Goal: Book appointment/travel/reservation

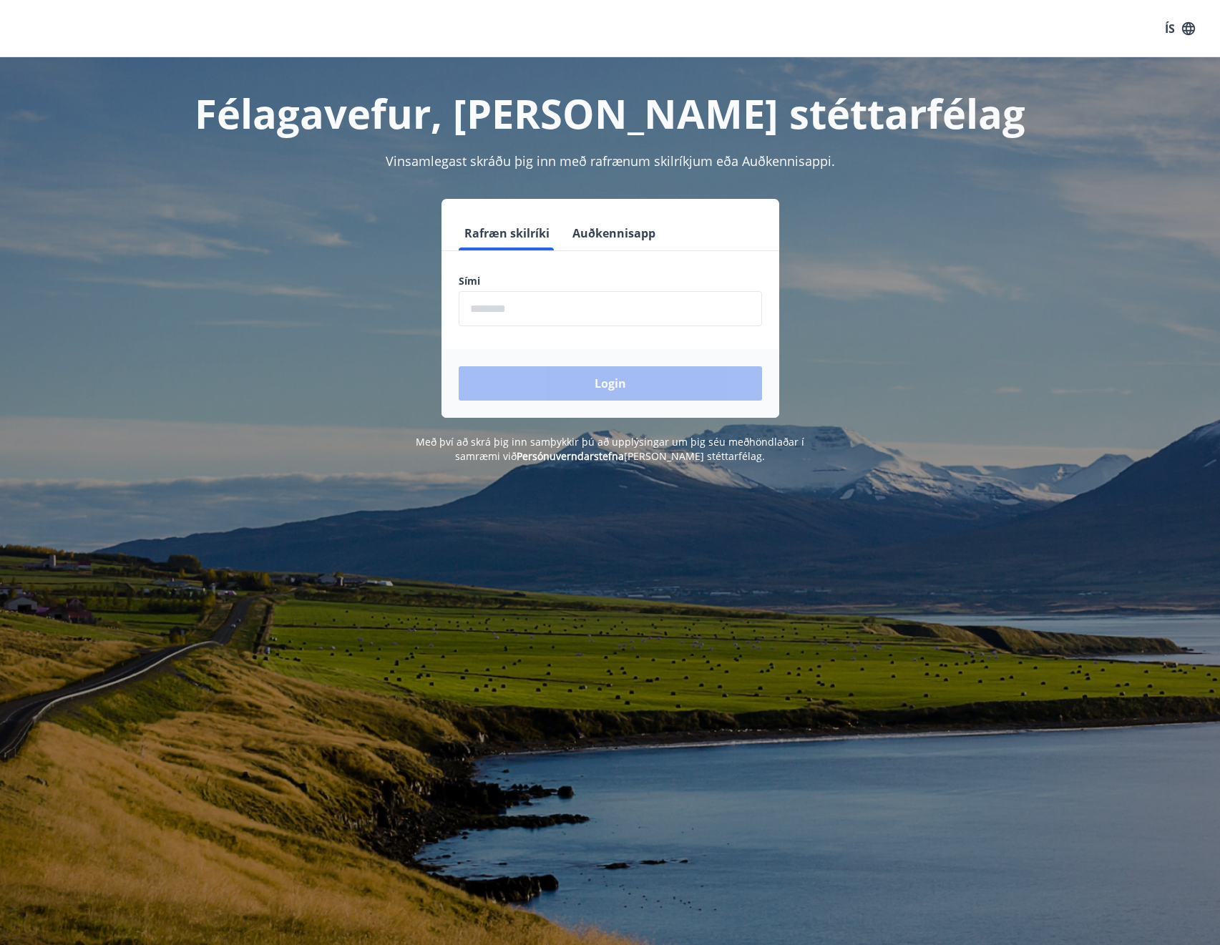
click at [485, 304] on input "phone" at bounding box center [609, 308] width 303 height 35
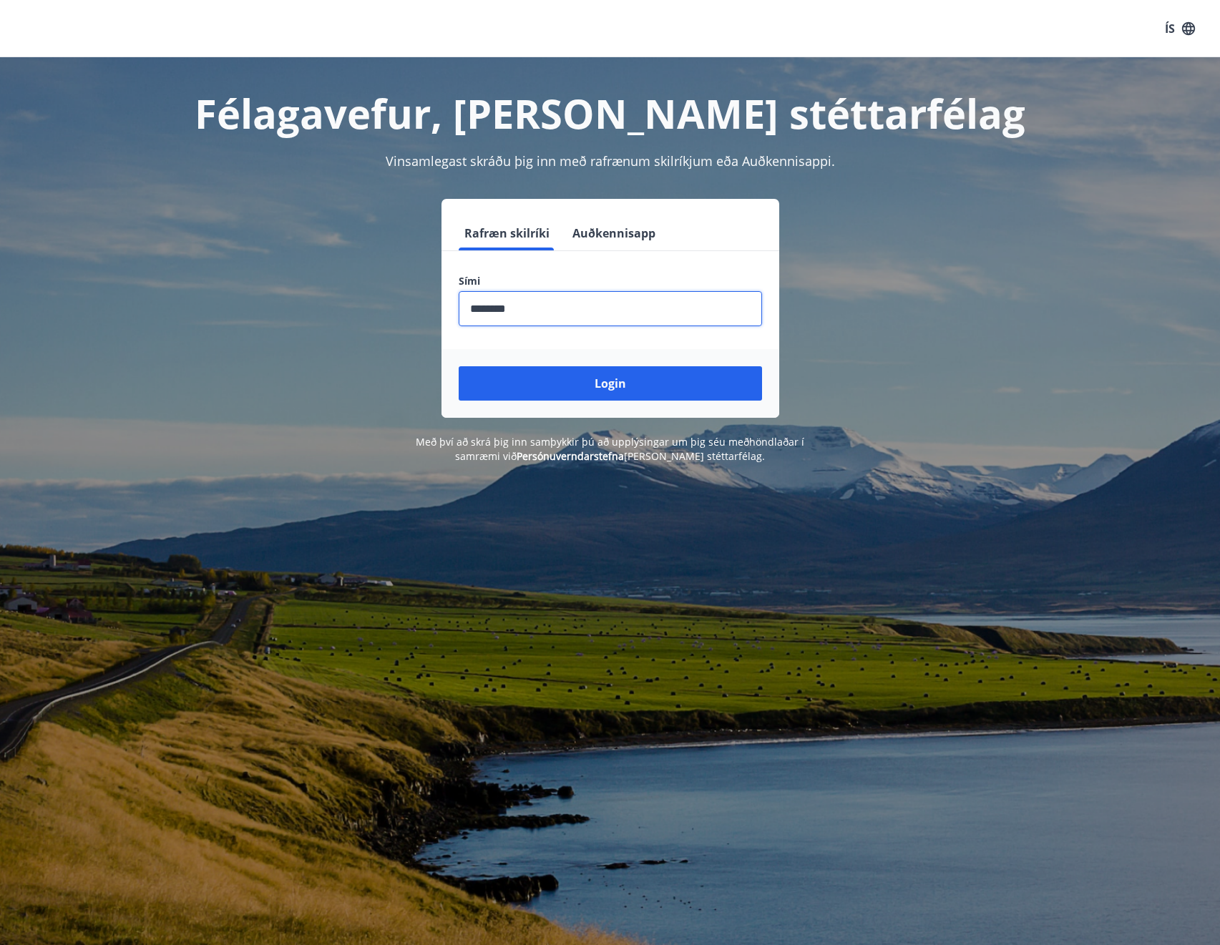
type input "********"
click at [458, 366] on button "Login" at bounding box center [609, 383] width 303 height 34
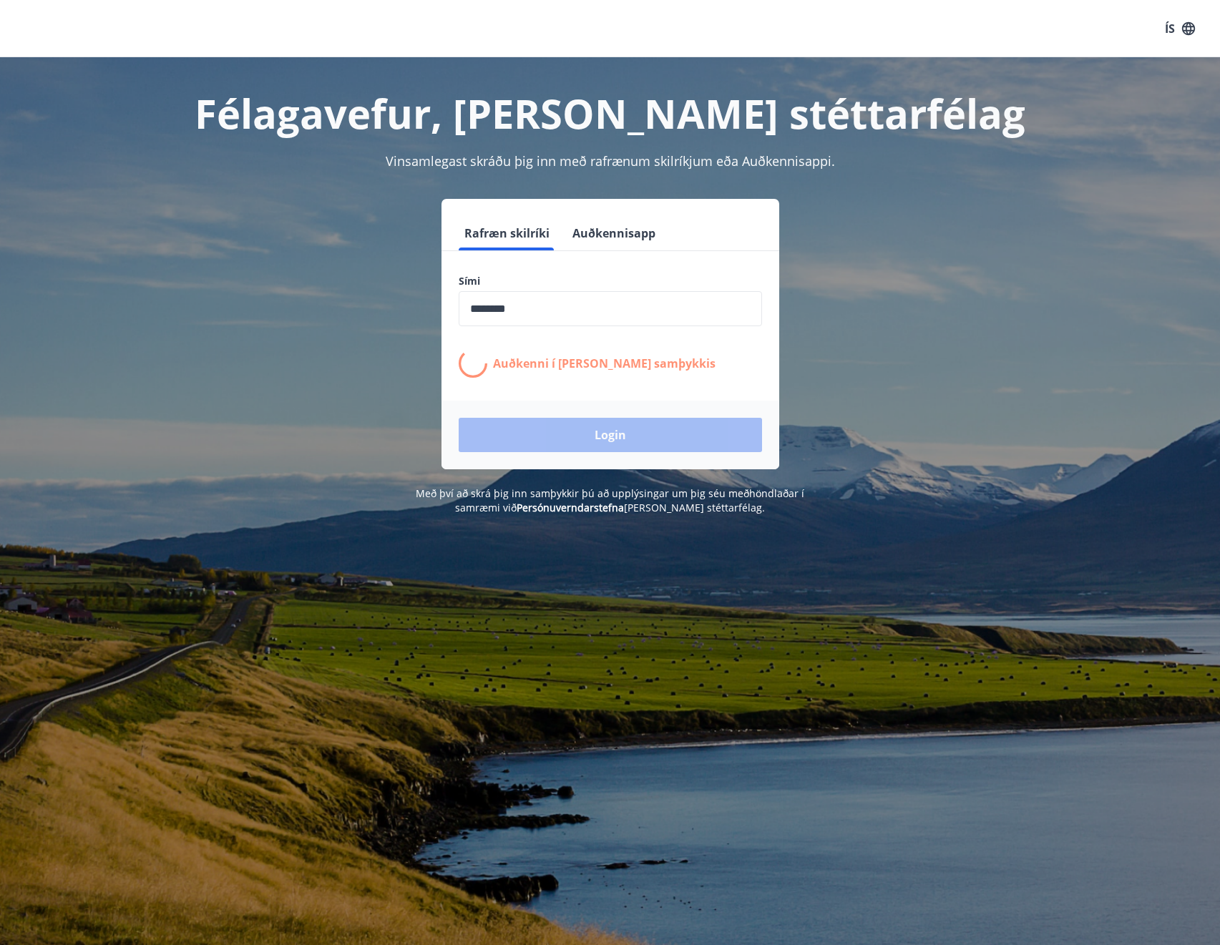
drag, startPoint x: 429, startPoint y: 288, endPoint x: 355, endPoint y: 212, distance: 106.7
click at [355, 212] on div "Rafræn skilríki Auðkennisapp Sími ​ Auðkenni í síma bíður samþykkis Login" at bounding box center [610, 334] width 996 height 270
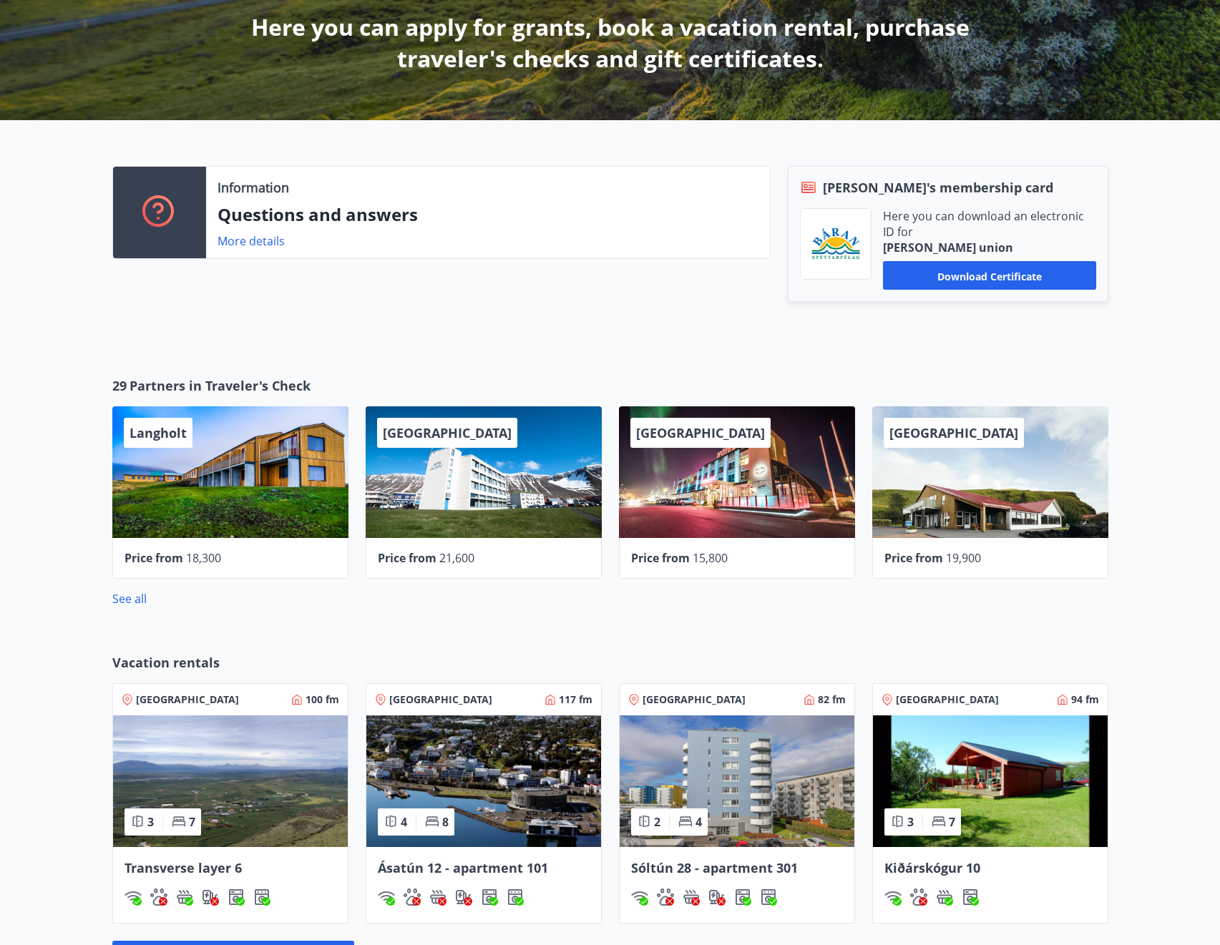
scroll to position [358, 0]
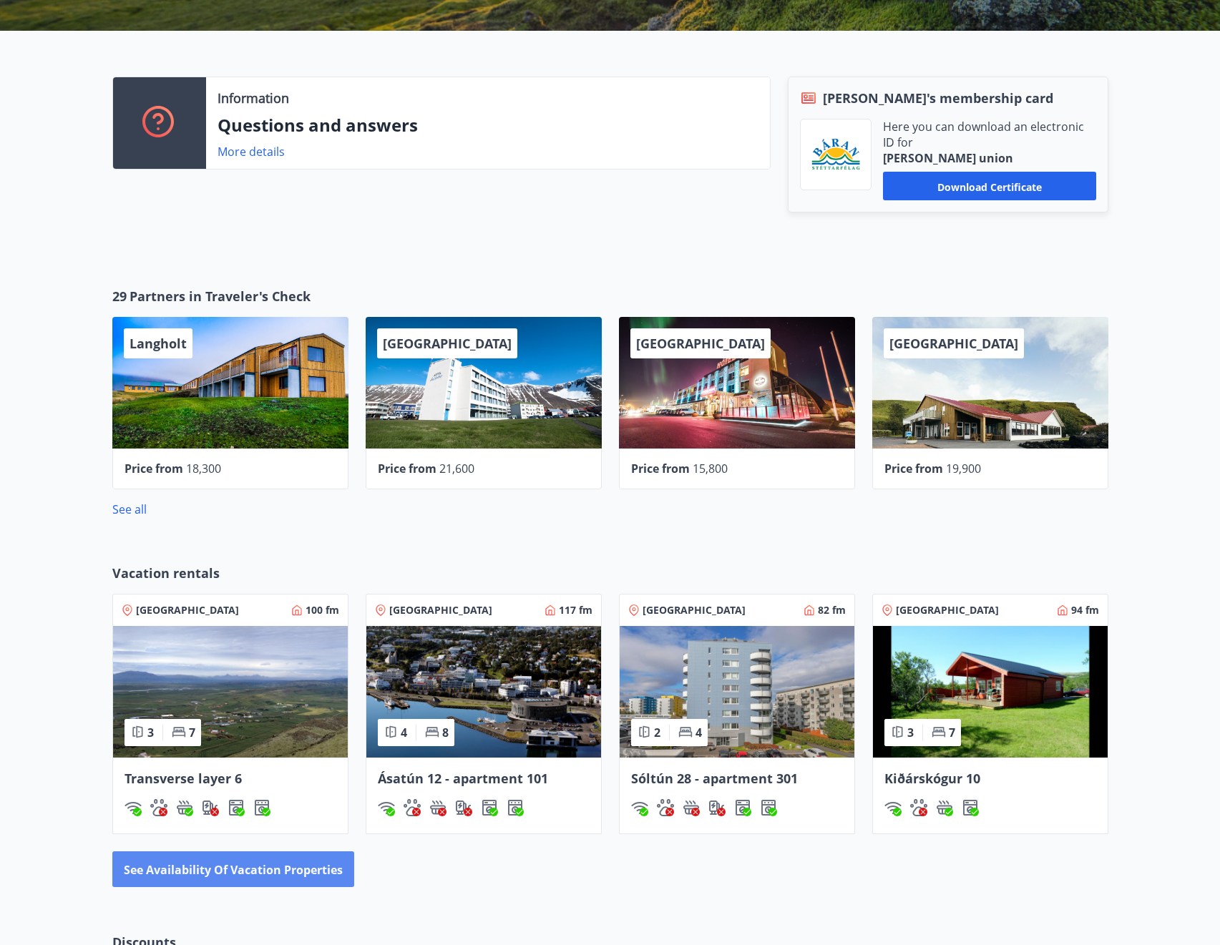
click at [257, 870] on font "See availability of vacation properties" at bounding box center [233, 870] width 219 height 16
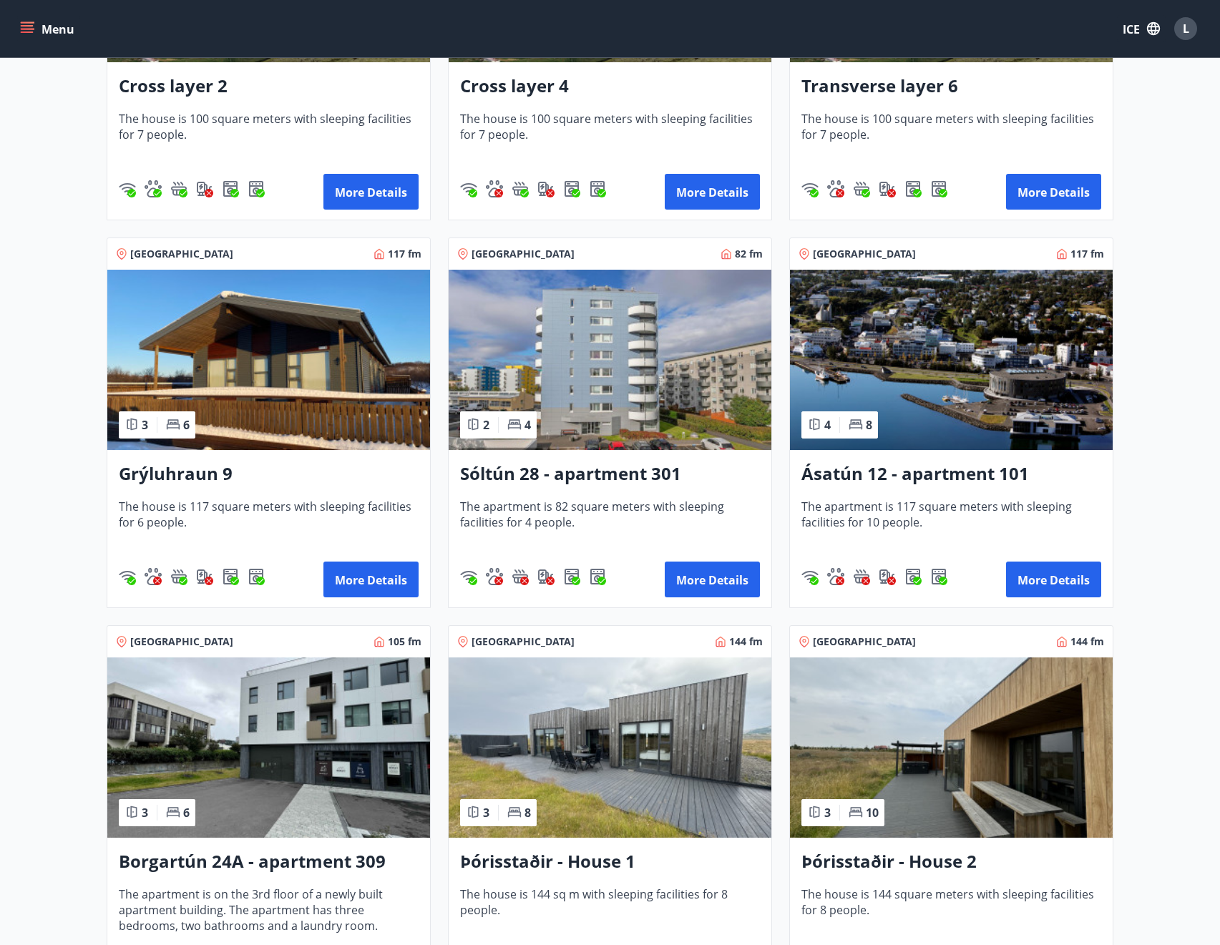
scroll to position [286, 0]
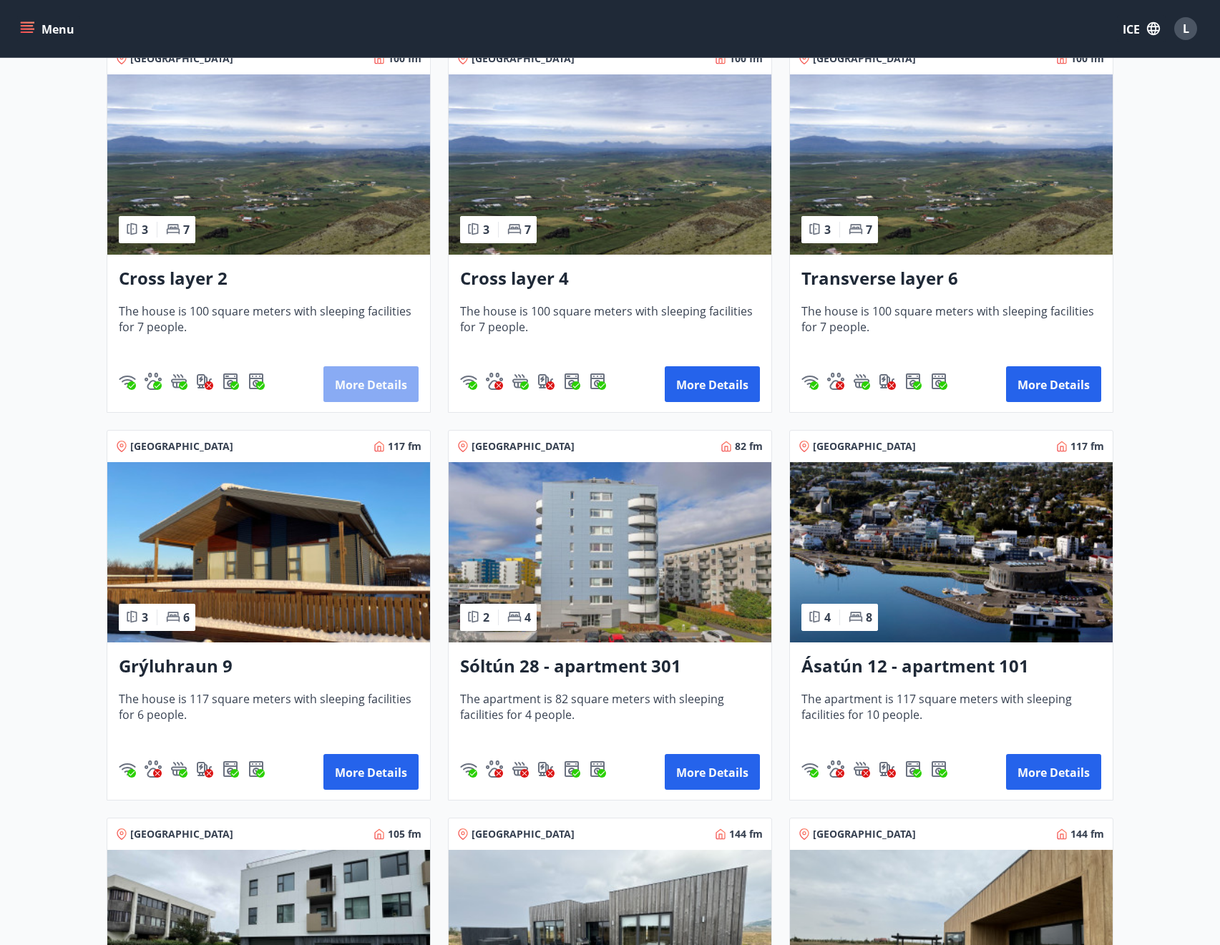
click at [371, 381] on font "More details" at bounding box center [371, 385] width 72 height 16
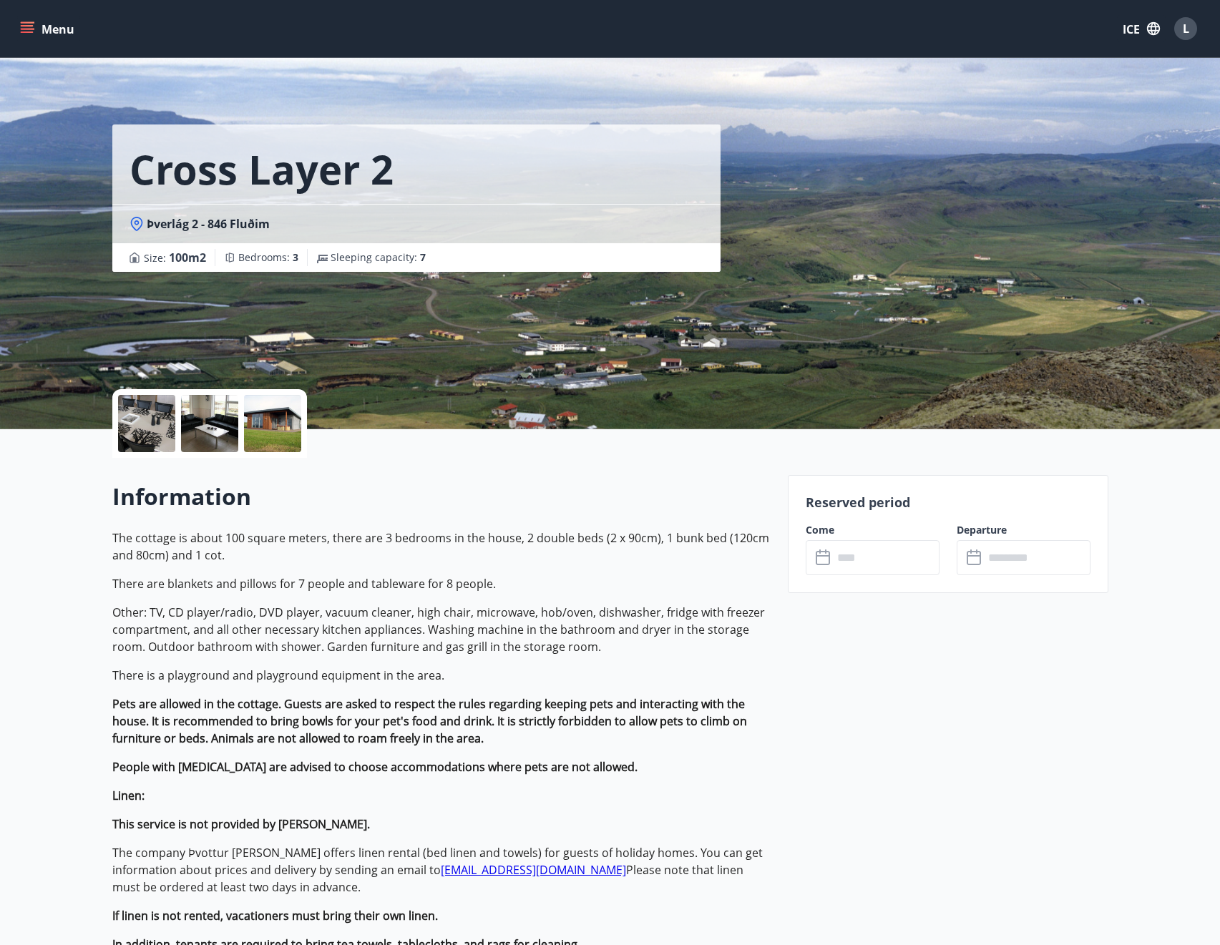
click at [875, 549] on input "text" at bounding box center [886, 557] width 107 height 35
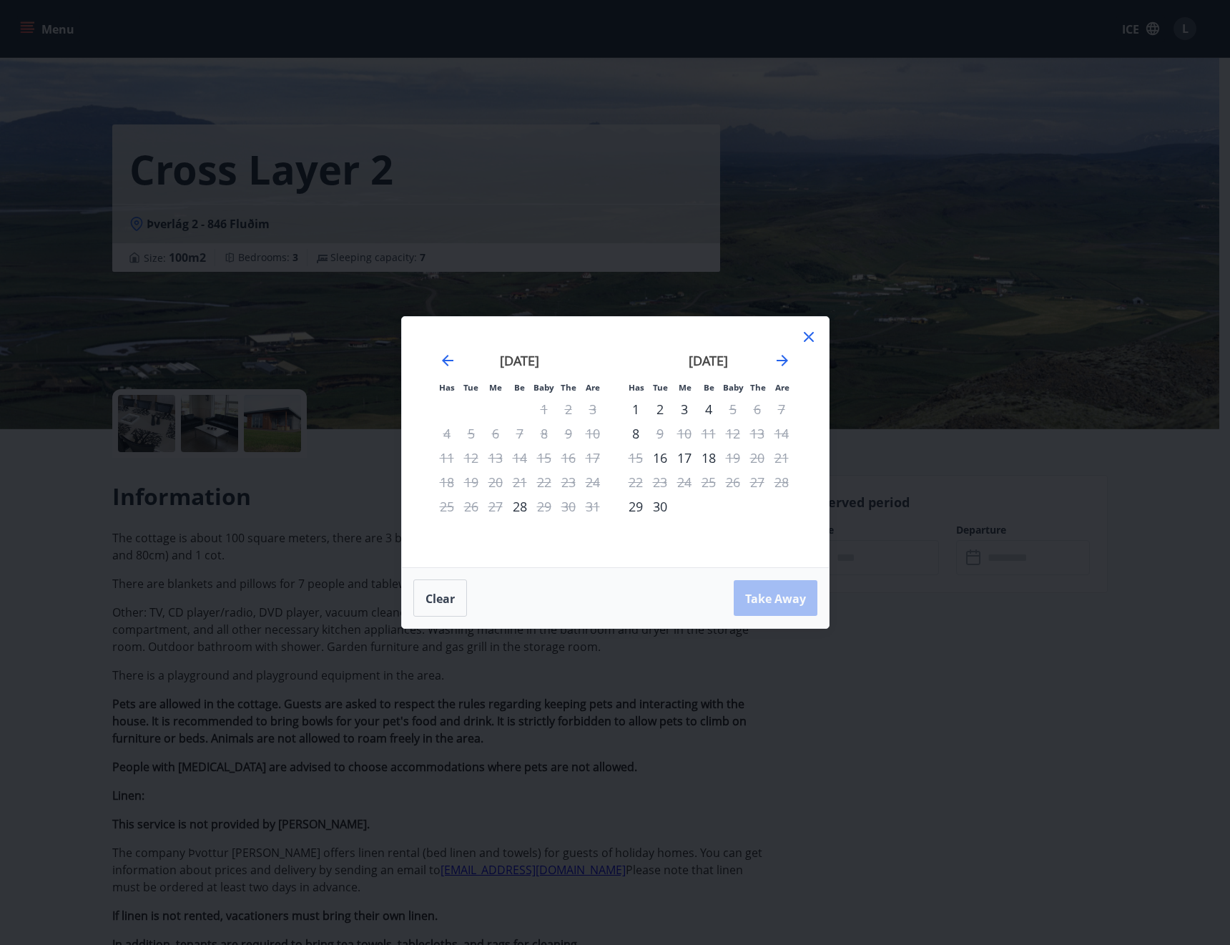
click at [706, 407] on font "4" at bounding box center [708, 409] width 7 height 17
click at [739, 408] on div "5" at bounding box center [733, 409] width 24 height 24
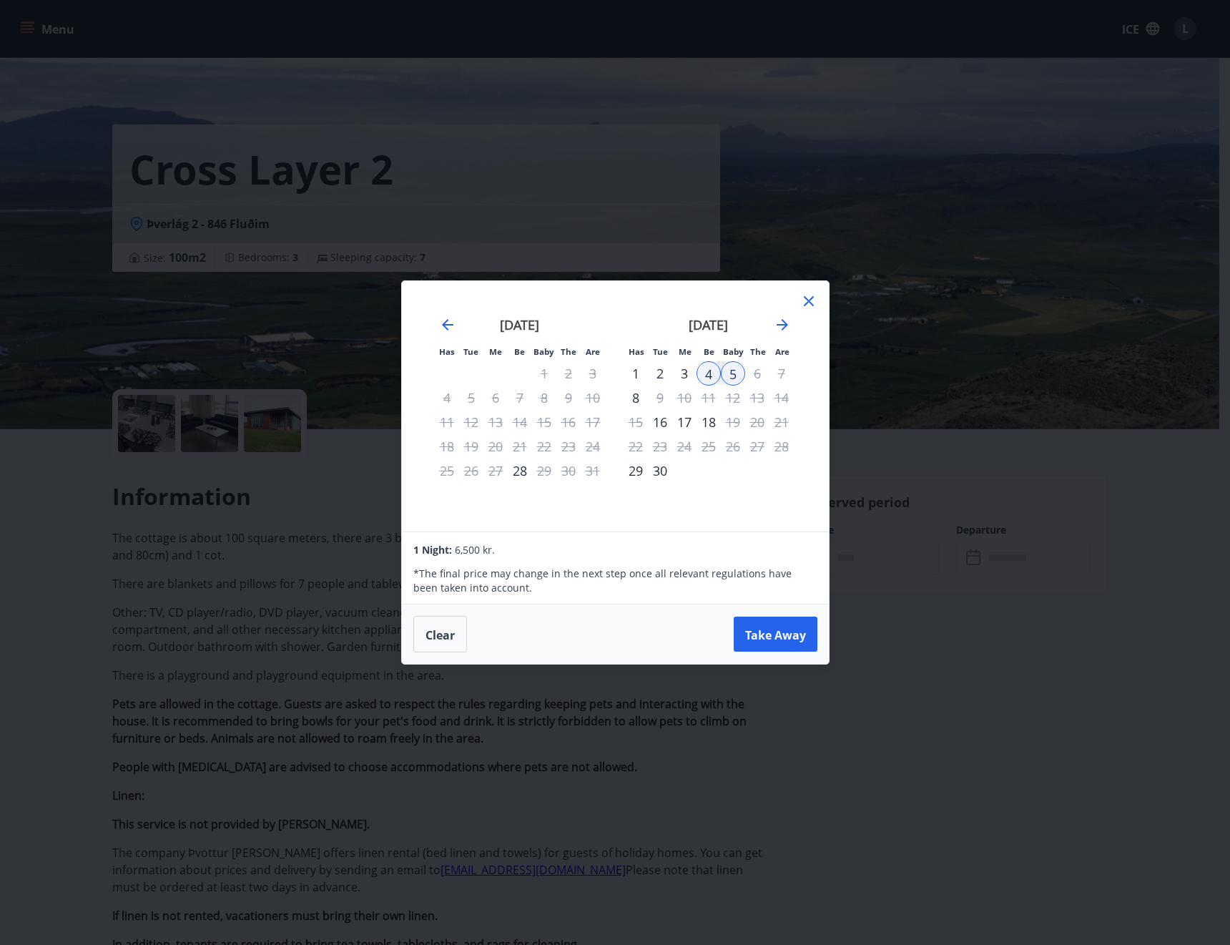
click at [760, 382] on div "6" at bounding box center [757, 373] width 24 height 24
click at [752, 376] on div "6" at bounding box center [757, 373] width 24 height 24
click at [760, 374] on div "6" at bounding box center [757, 373] width 24 height 24
click at [806, 305] on icon at bounding box center [808, 301] width 17 height 17
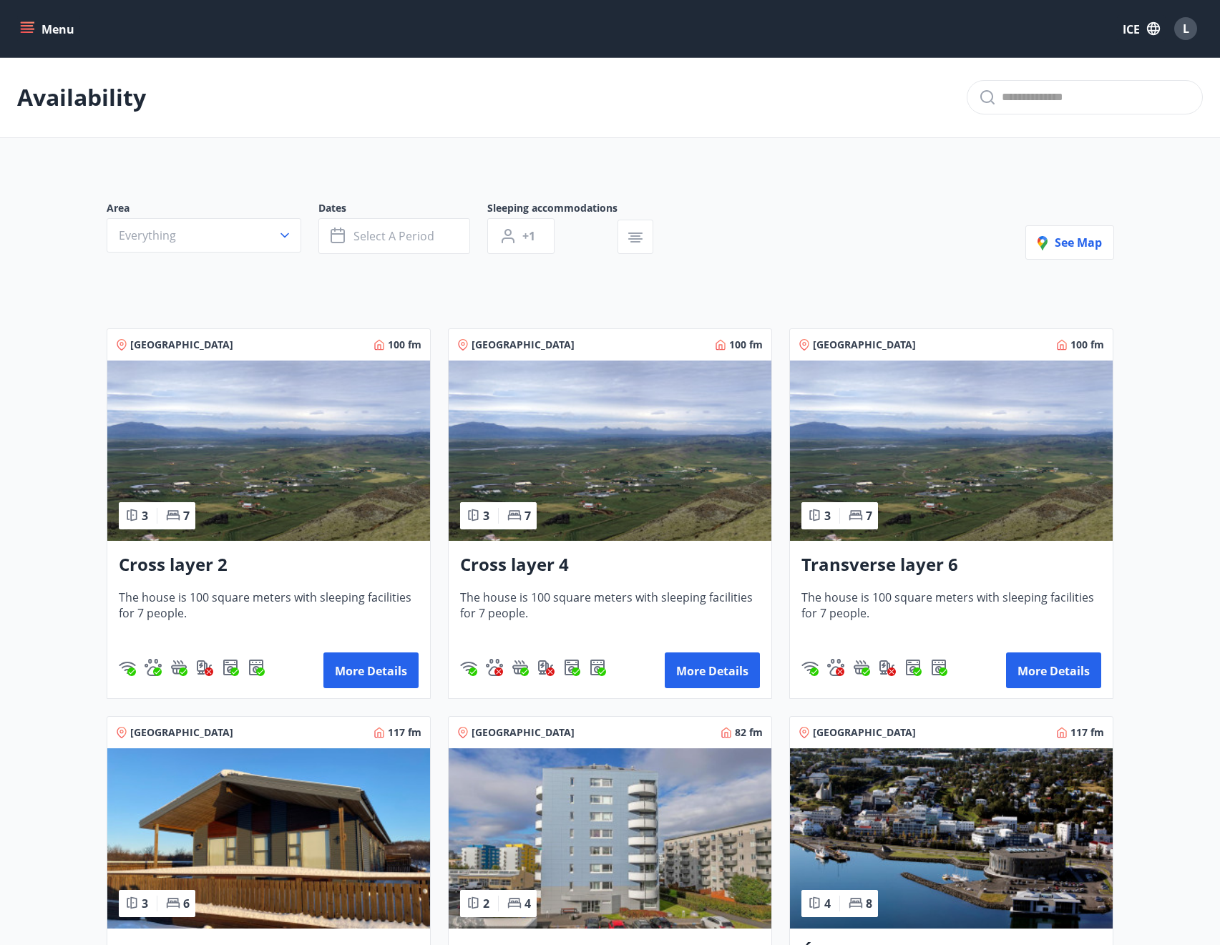
click at [608, 443] on img at bounding box center [609, 450] width 323 height 180
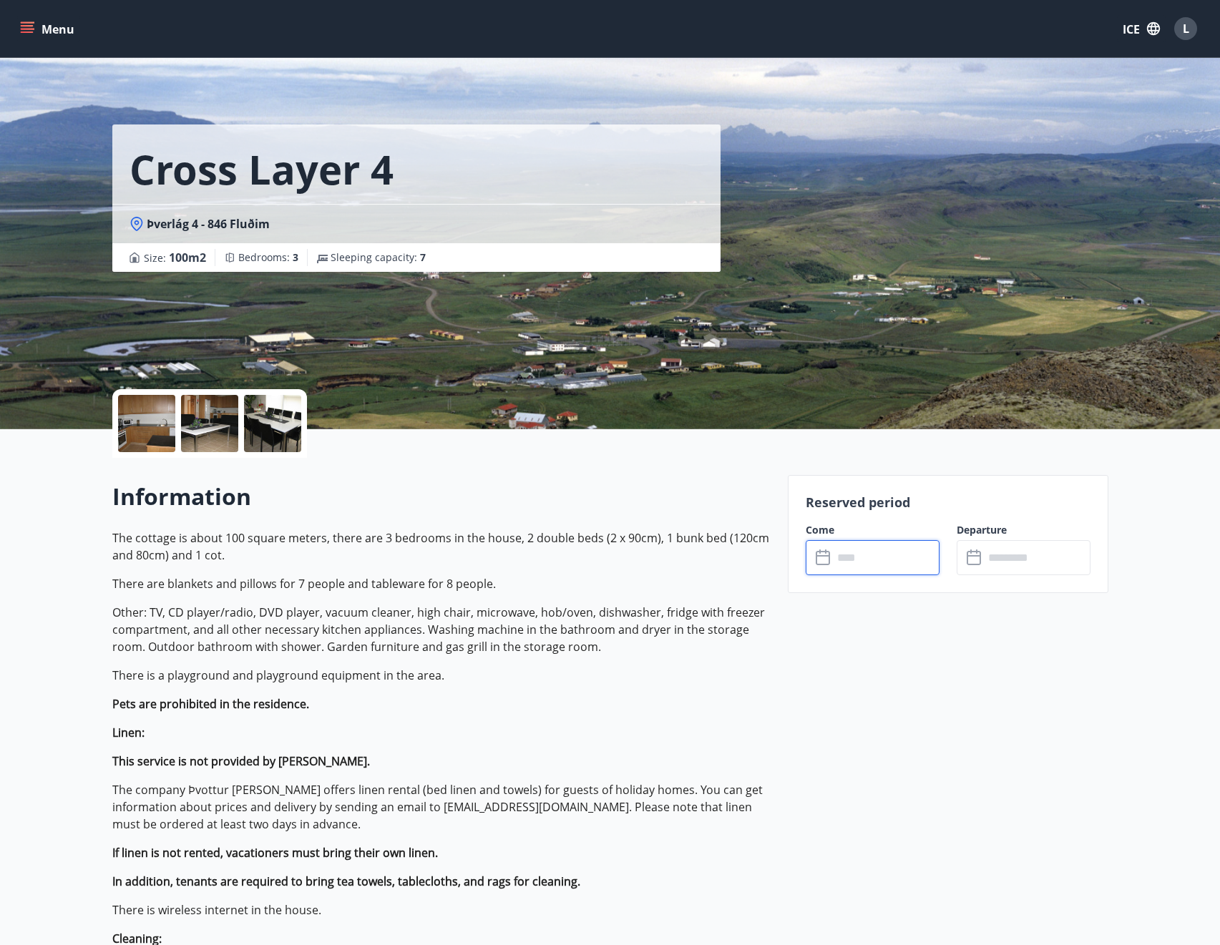
click at [890, 569] on input "text" at bounding box center [886, 557] width 107 height 35
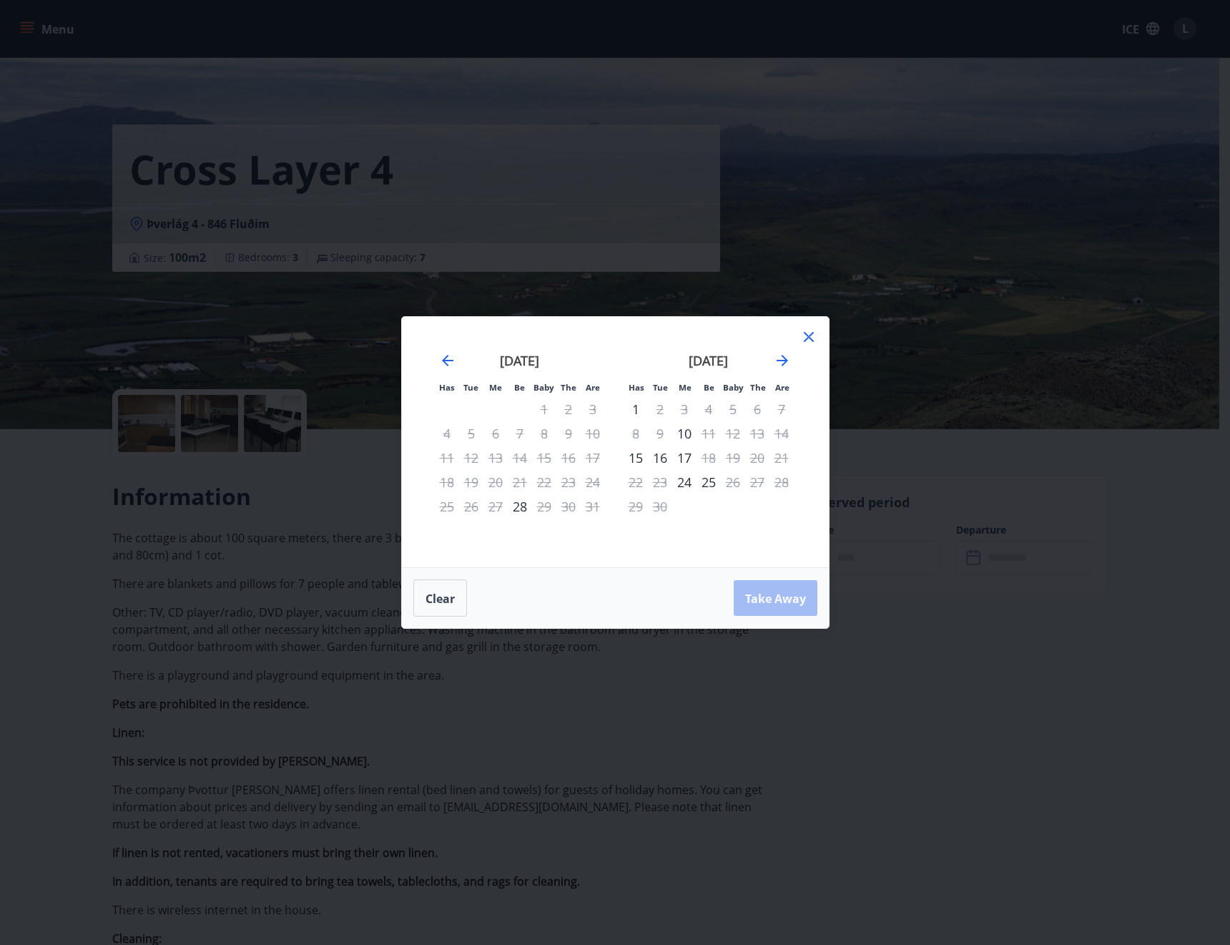
click at [710, 411] on div "4" at bounding box center [709, 409] width 24 height 24
click at [805, 341] on icon at bounding box center [809, 337] width 10 height 10
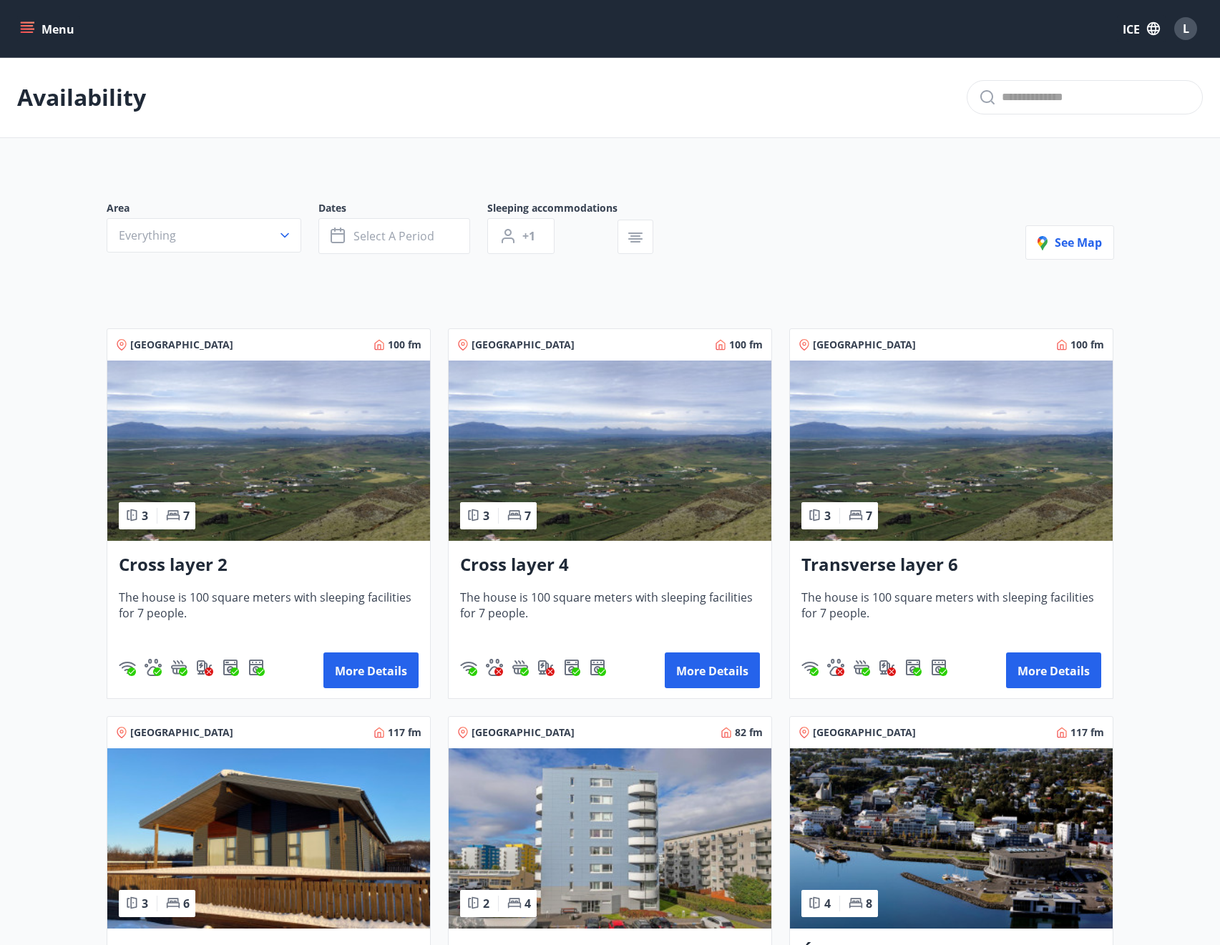
click at [986, 446] on img at bounding box center [951, 450] width 323 height 180
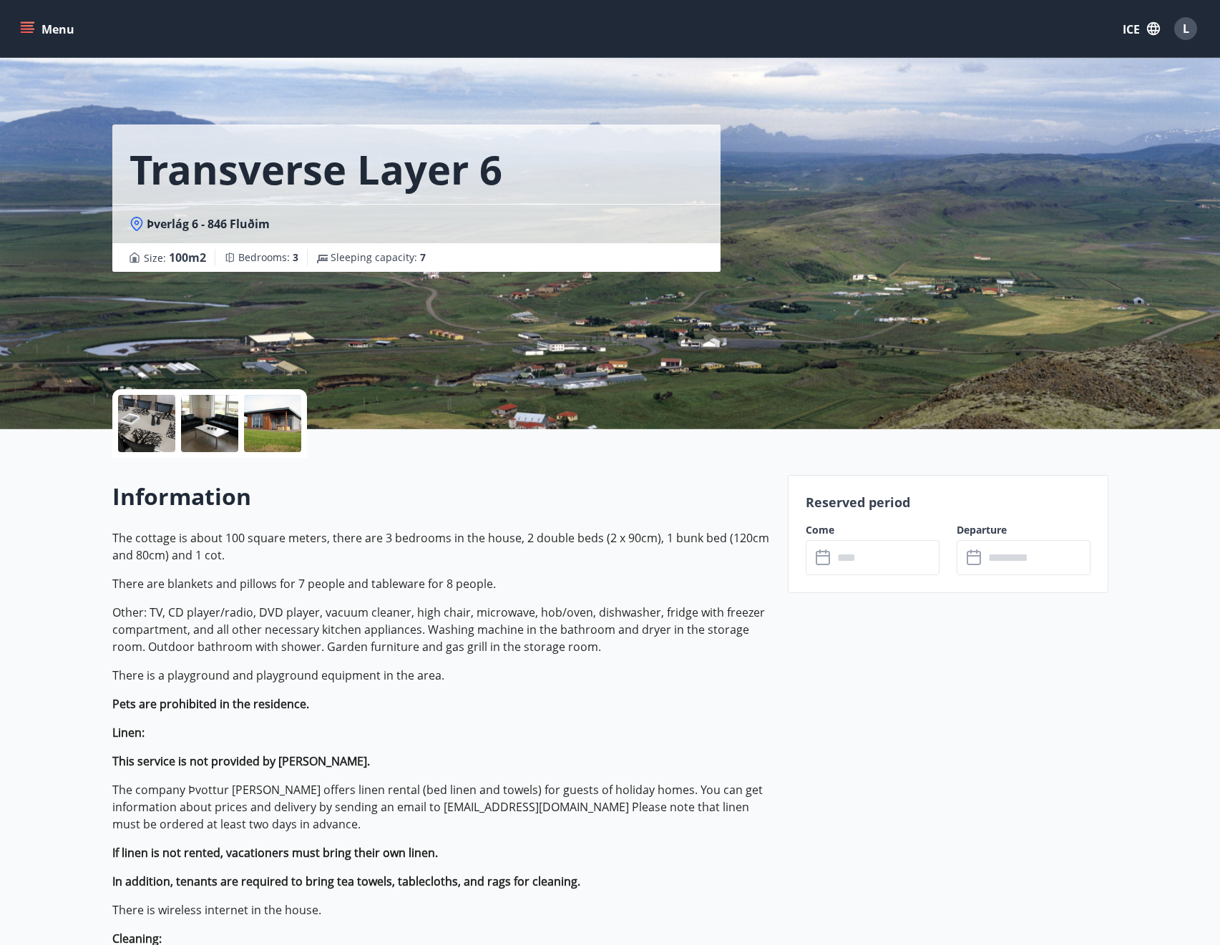
click at [873, 549] on input "text" at bounding box center [886, 557] width 107 height 35
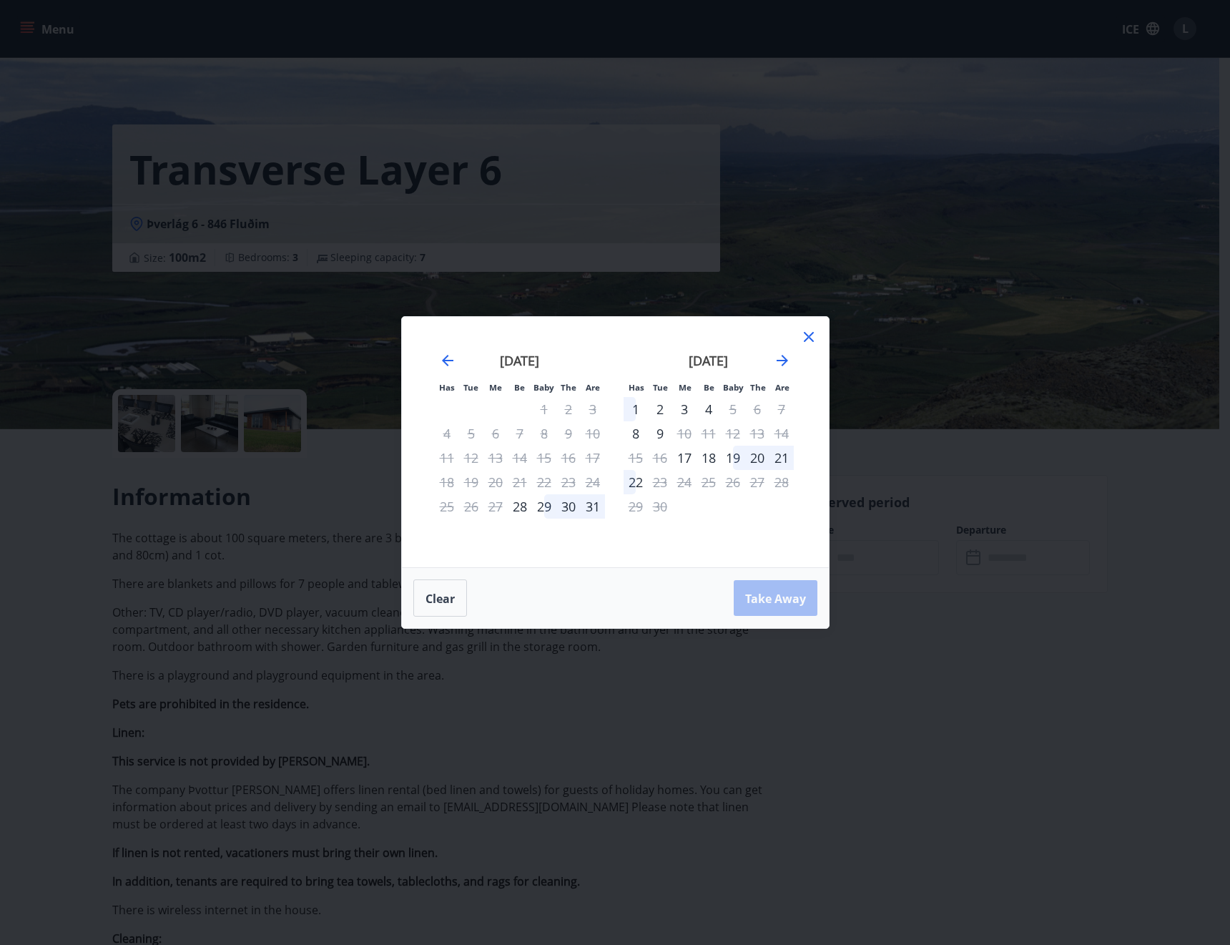
click at [709, 409] on font "4" at bounding box center [708, 409] width 7 height 17
click at [730, 409] on font "5" at bounding box center [733, 409] width 7 height 17
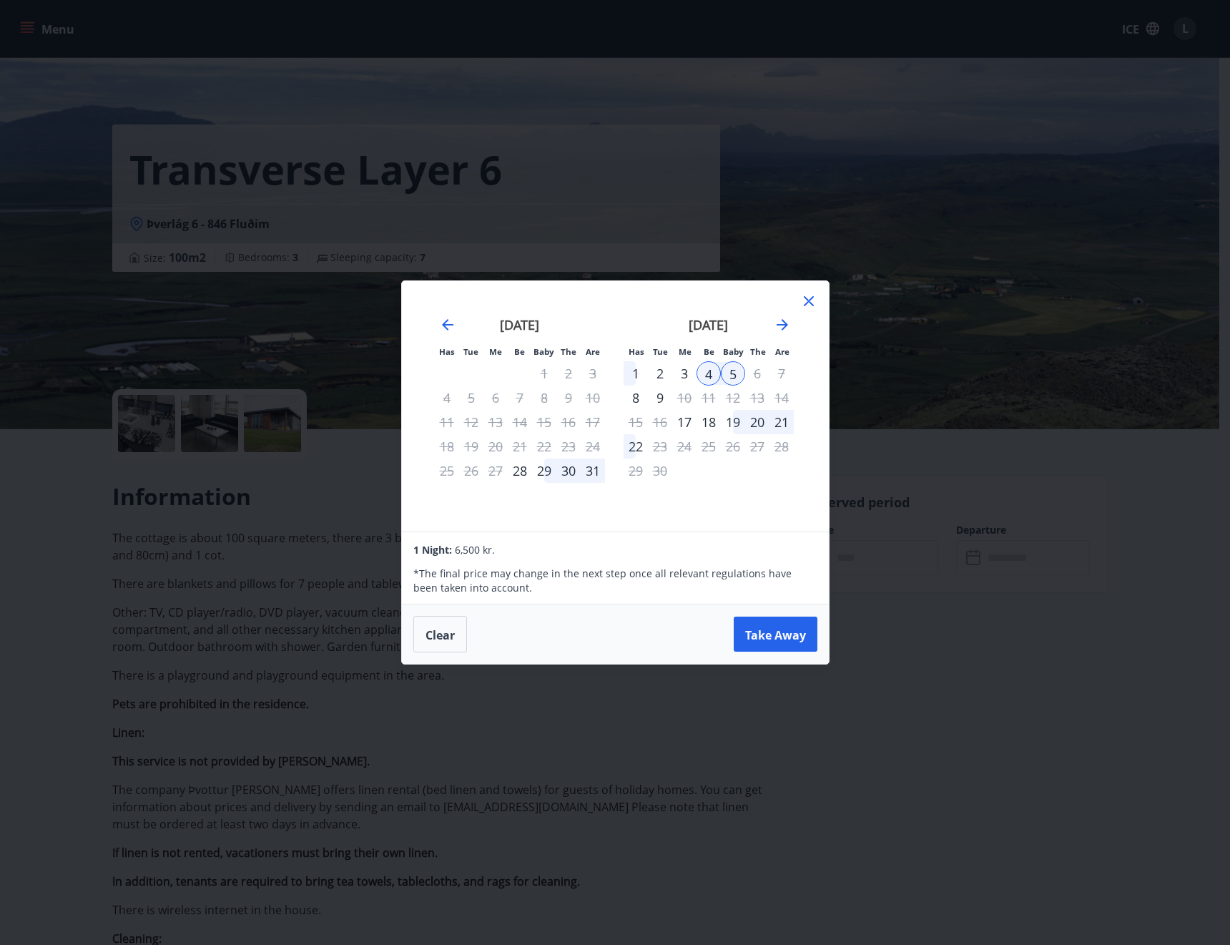
click at [811, 298] on icon at bounding box center [809, 301] width 10 height 10
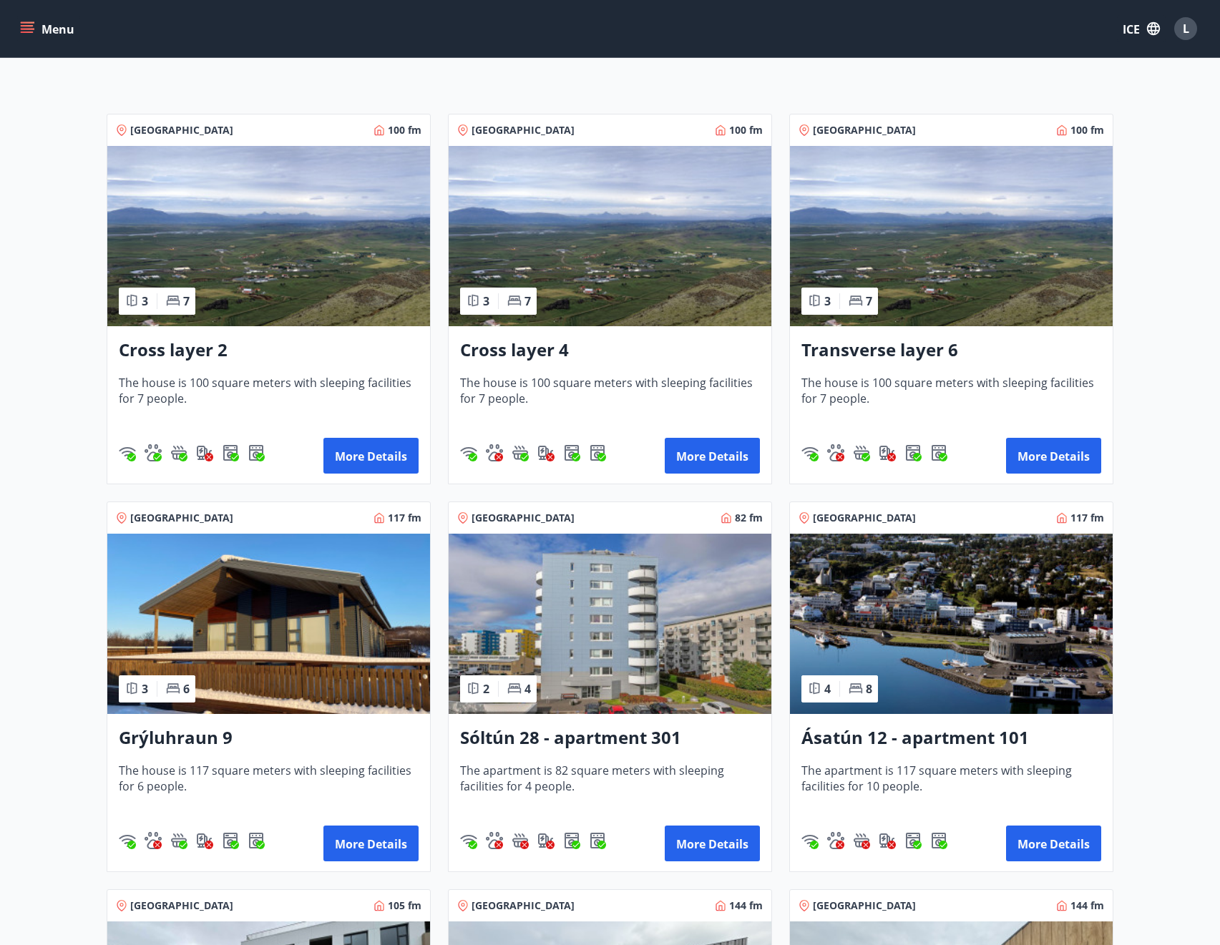
click at [285, 649] on img at bounding box center [268, 624] width 323 height 180
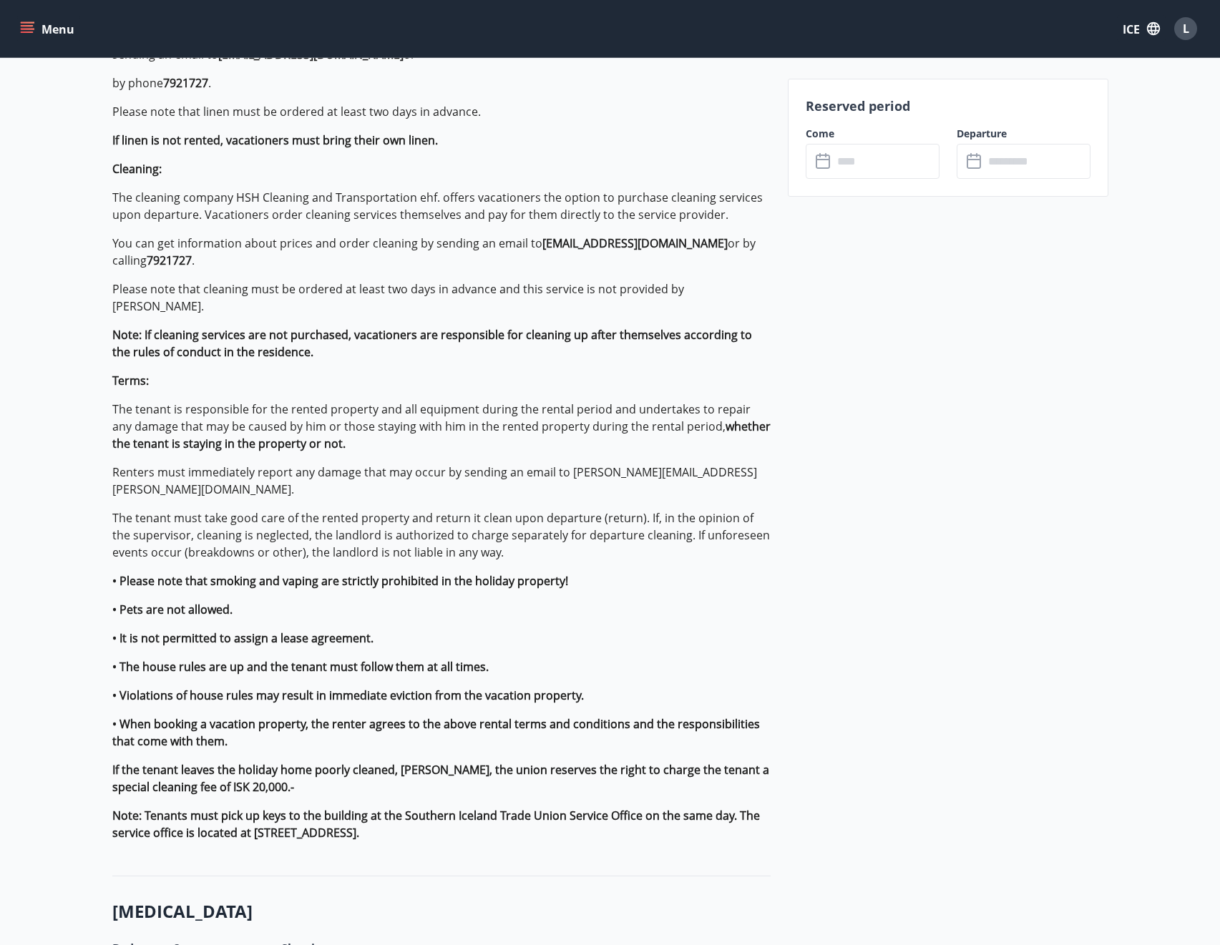
scroll to position [1001, 0]
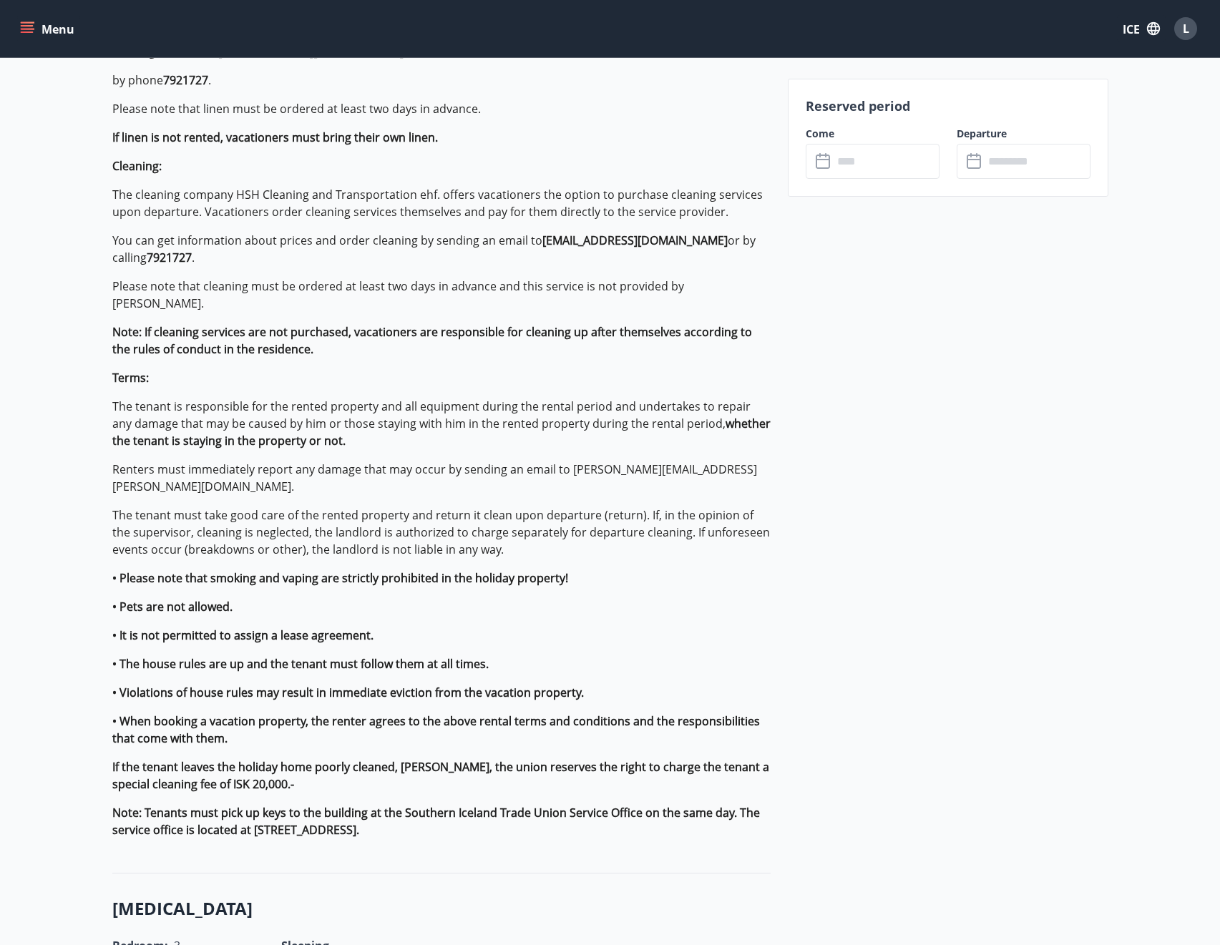
click at [896, 165] on input "text" at bounding box center [886, 161] width 107 height 35
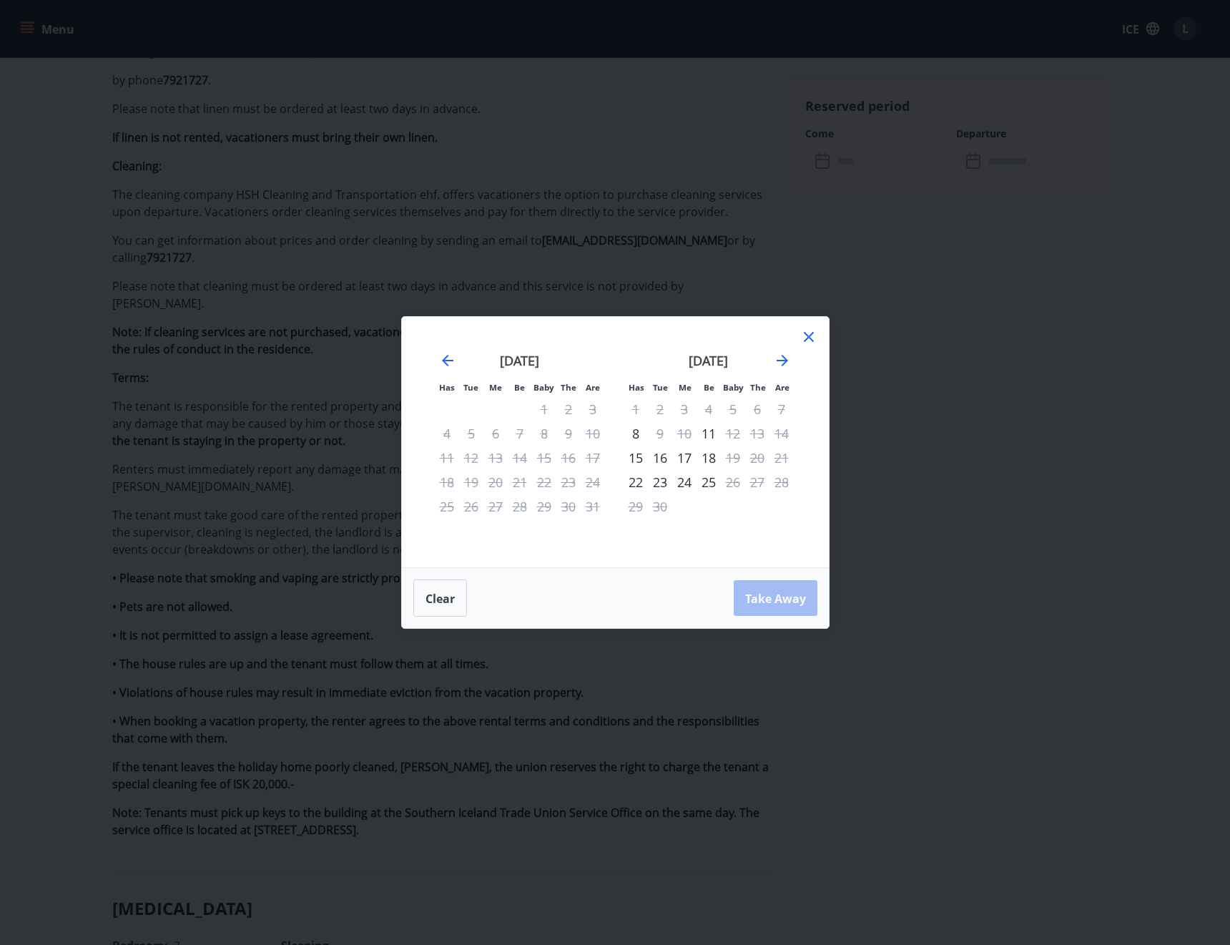
click at [710, 408] on div "4" at bounding box center [709, 409] width 24 height 24
click at [803, 337] on icon at bounding box center [808, 336] width 17 height 17
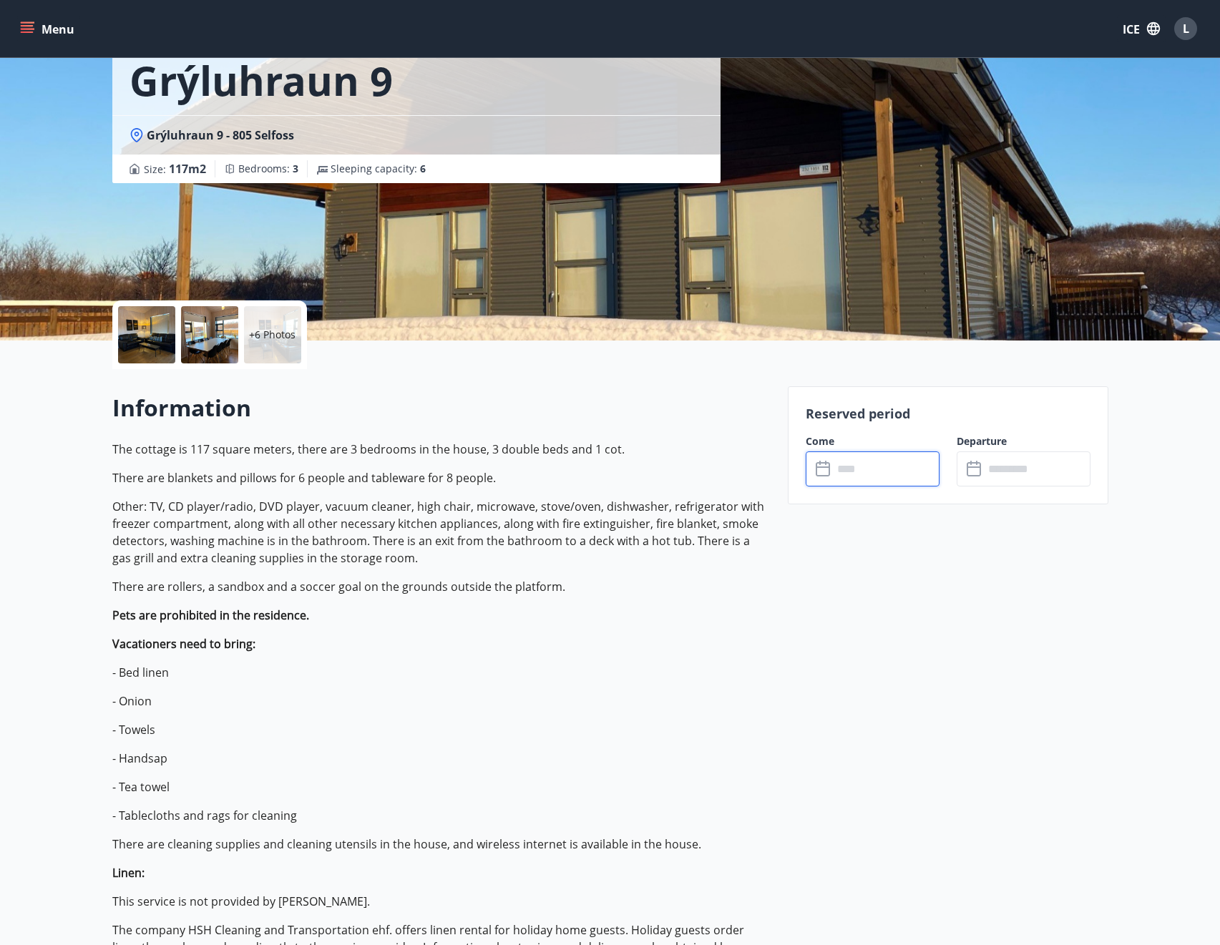
scroll to position [0, 0]
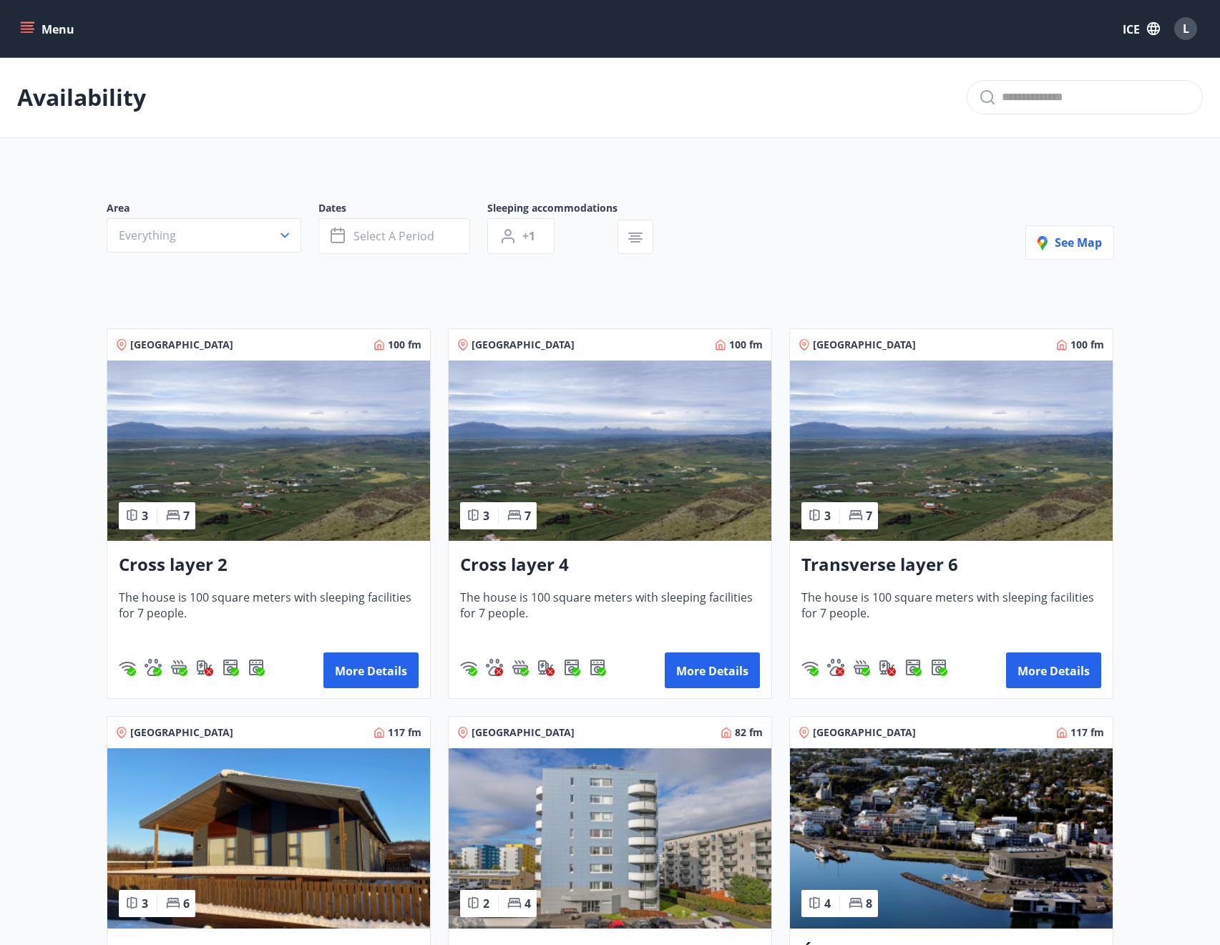
drag, startPoint x: 222, startPoint y: 295, endPoint x: 756, endPoint y: 173, distance: 548.1
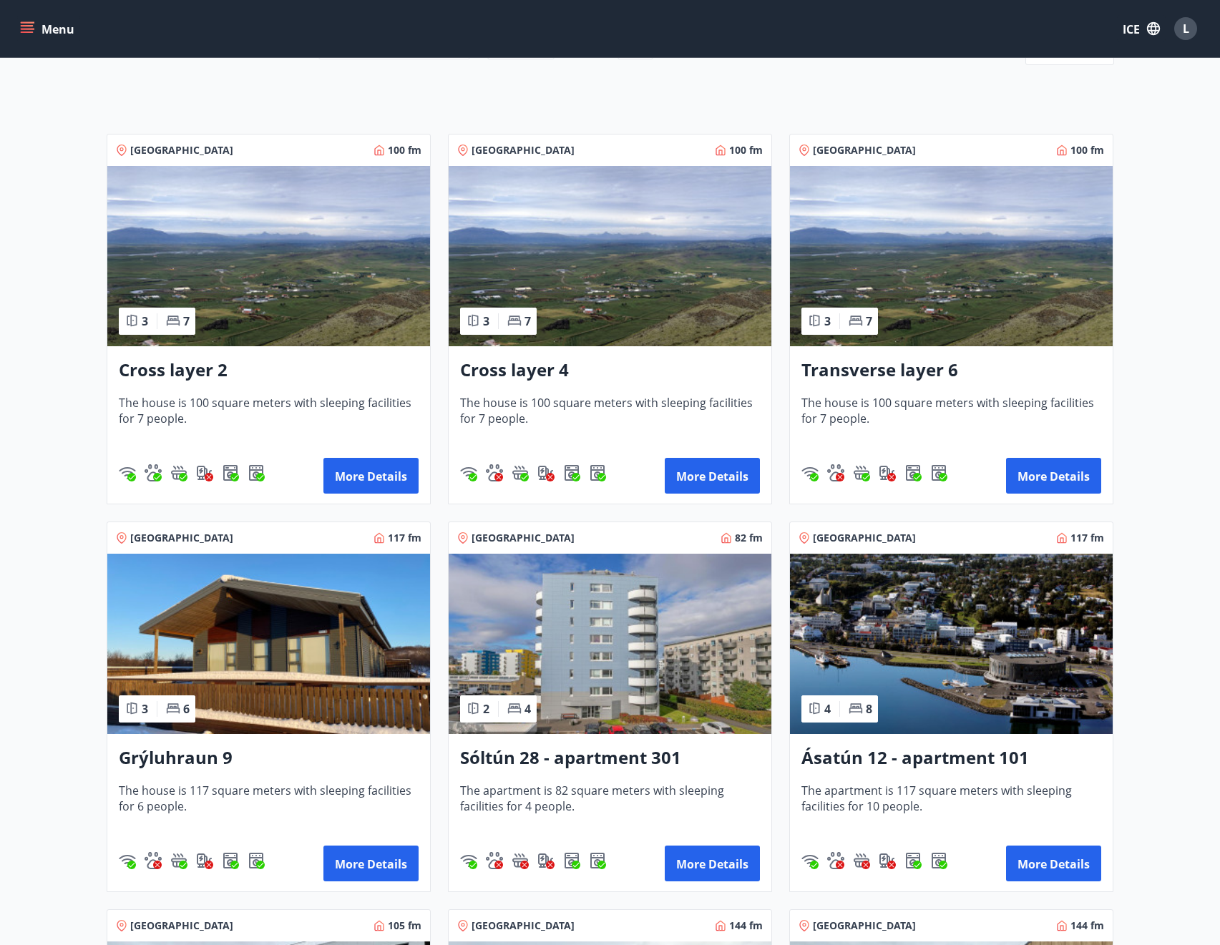
scroll to position [358, 0]
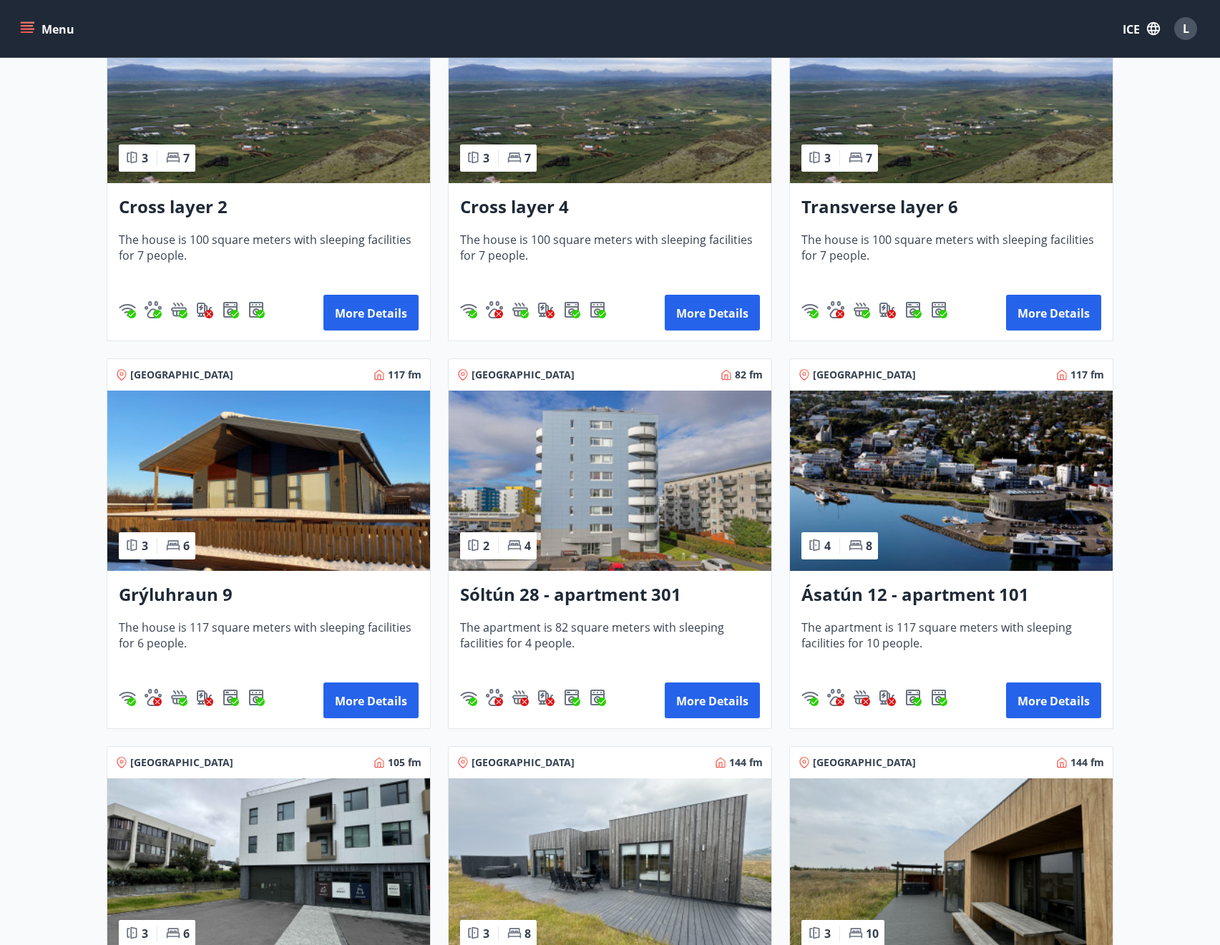
click at [616, 468] on img at bounding box center [609, 481] width 323 height 180
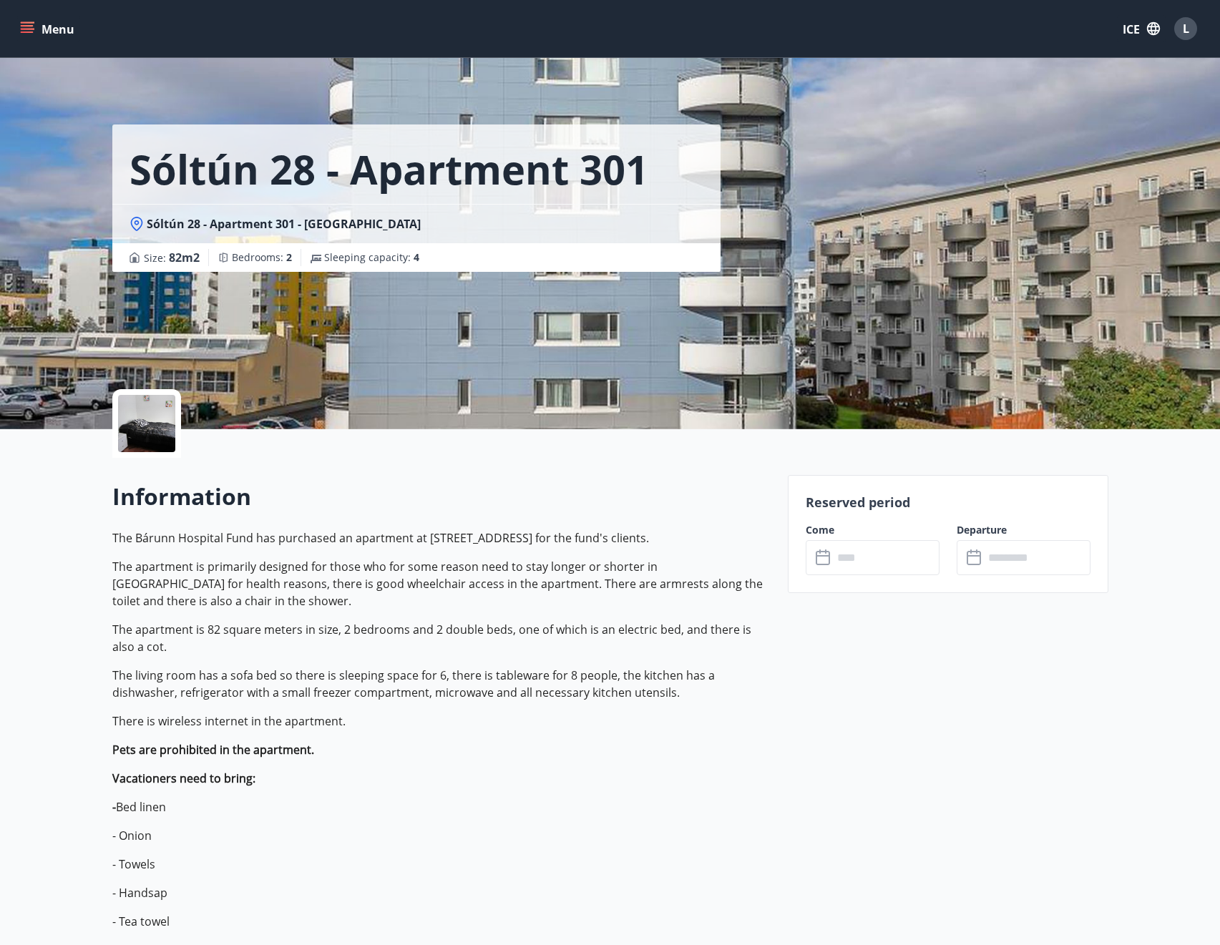
click at [870, 557] on input "text" at bounding box center [886, 557] width 107 height 35
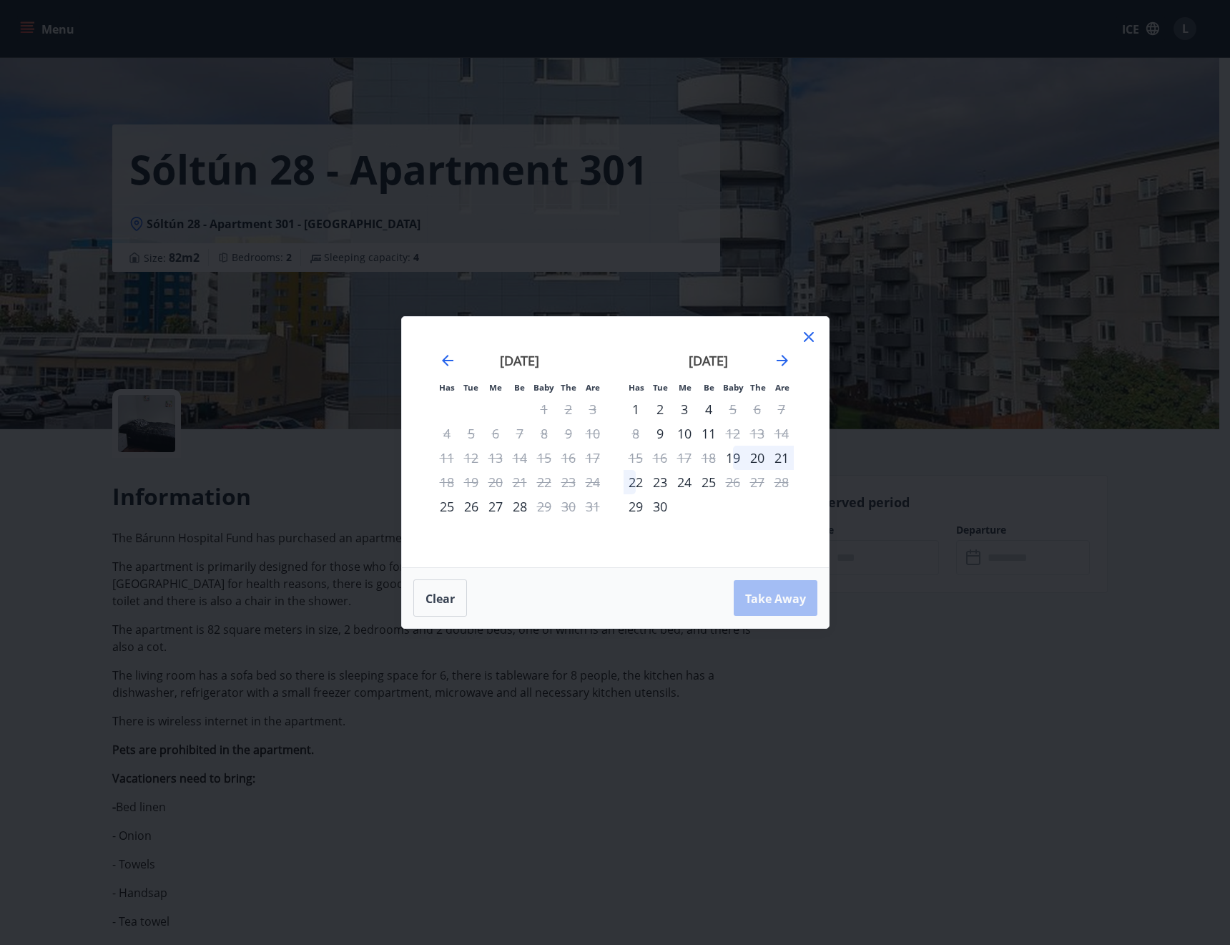
click at [709, 409] on font "4" at bounding box center [708, 409] width 7 height 17
click at [808, 330] on icon at bounding box center [808, 336] width 17 height 17
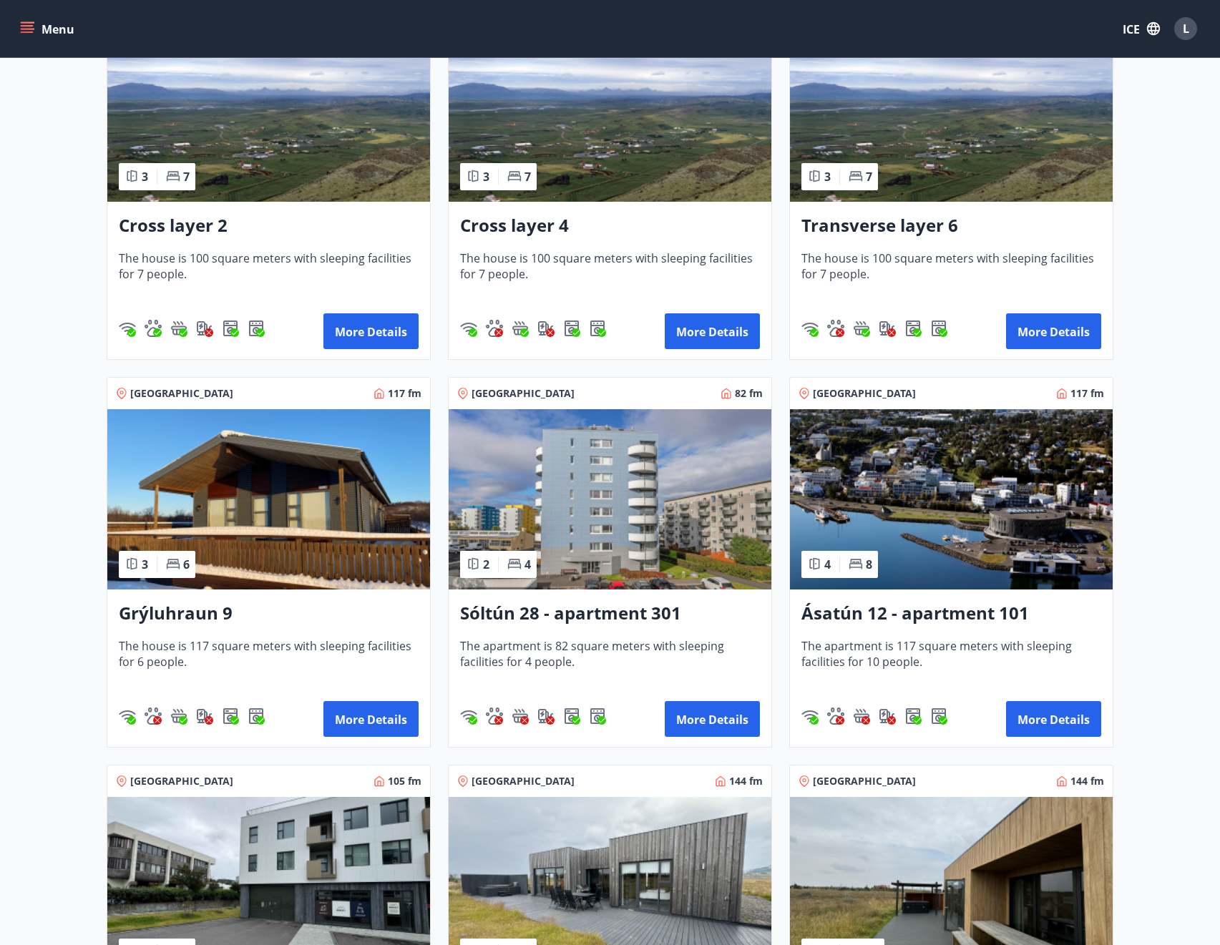
scroll to position [358, 0]
